Goal: Find contact information: Find contact information

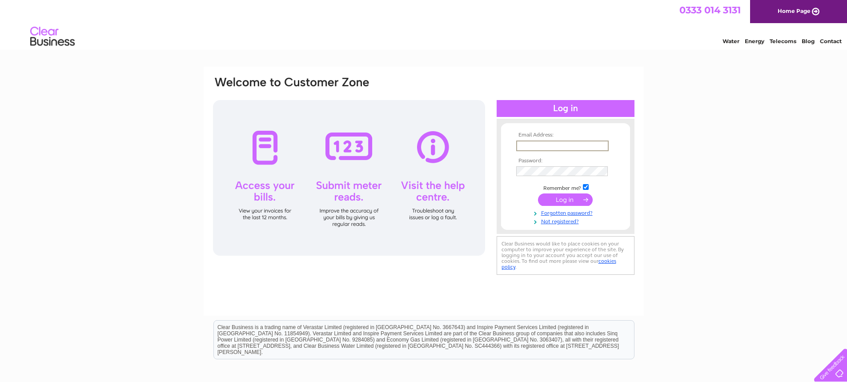
type input "[PERSON_NAME][EMAIL_ADDRESS][PERSON_NAME][DOMAIN_NAME]"
click at [538, 193] on input "submit" at bounding box center [565, 199] width 55 height 12
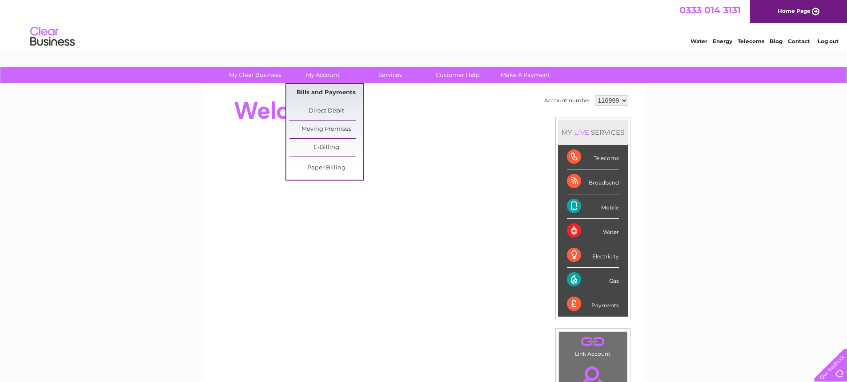
click at [318, 89] on link "Bills and Payments" at bounding box center [325, 93] width 73 height 18
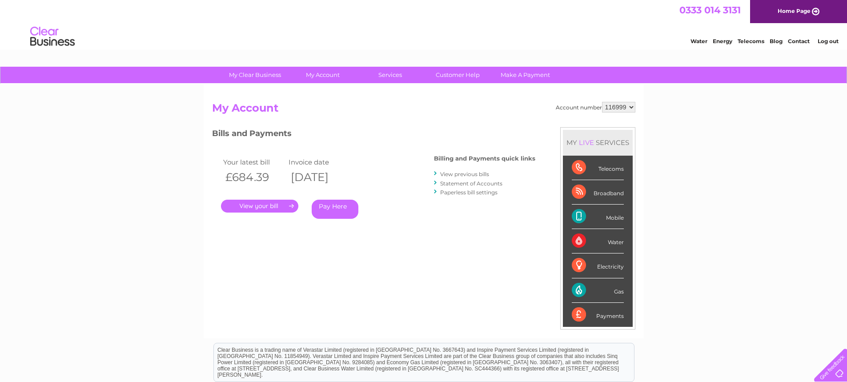
click at [615, 109] on select "116999 500000" at bounding box center [618, 107] width 33 height 11
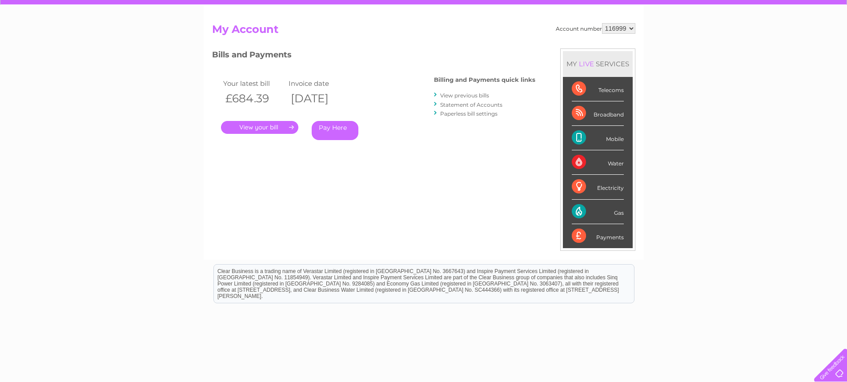
scroll to position [115, 0]
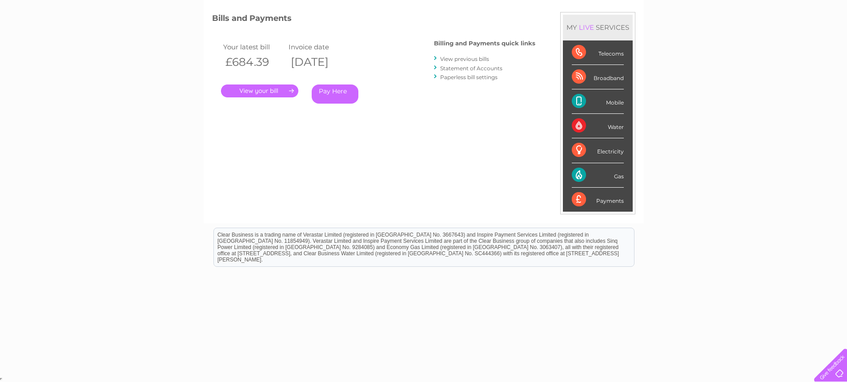
click at [550, 280] on html "Clear Business is a trading name of Verastar Limited (registered in [GEOGRAPHIC…" at bounding box center [423, 251] width 847 height 57
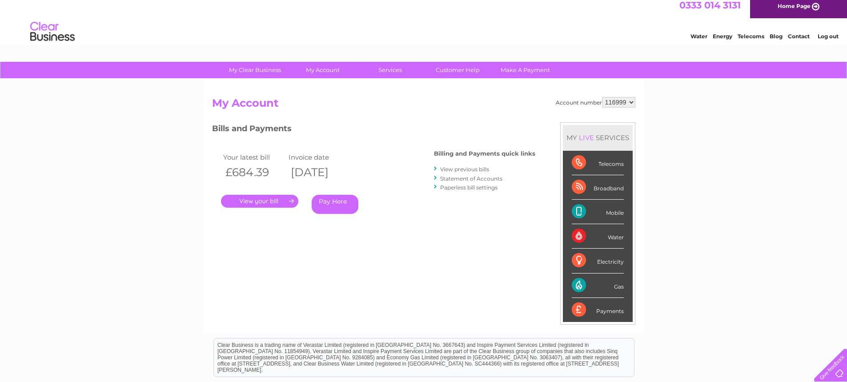
scroll to position [0, 0]
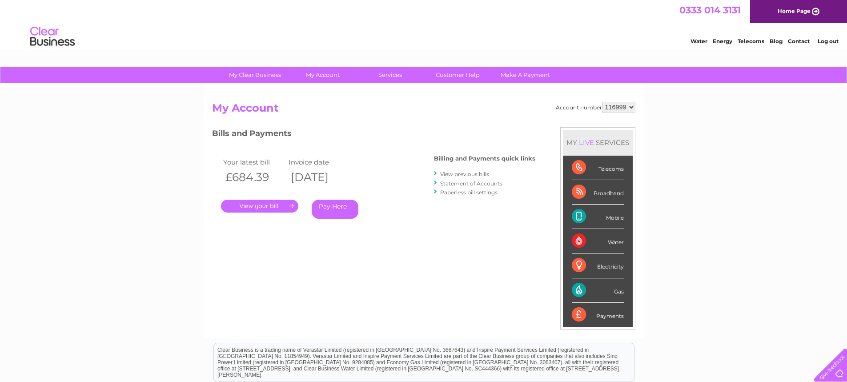
click at [799, 41] on link "Contact" at bounding box center [799, 41] width 22 height 7
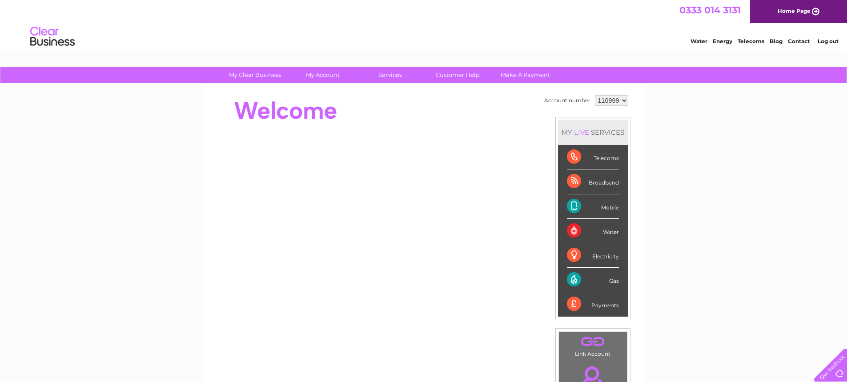
click at [799, 42] on link "Contact" at bounding box center [799, 41] width 22 height 7
click at [801, 36] on li "Contact" at bounding box center [799, 40] width 22 height 9
click at [802, 40] on link "Contact" at bounding box center [799, 41] width 22 height 7
